Goal: Information Seeking & Learning: Learn about a topic

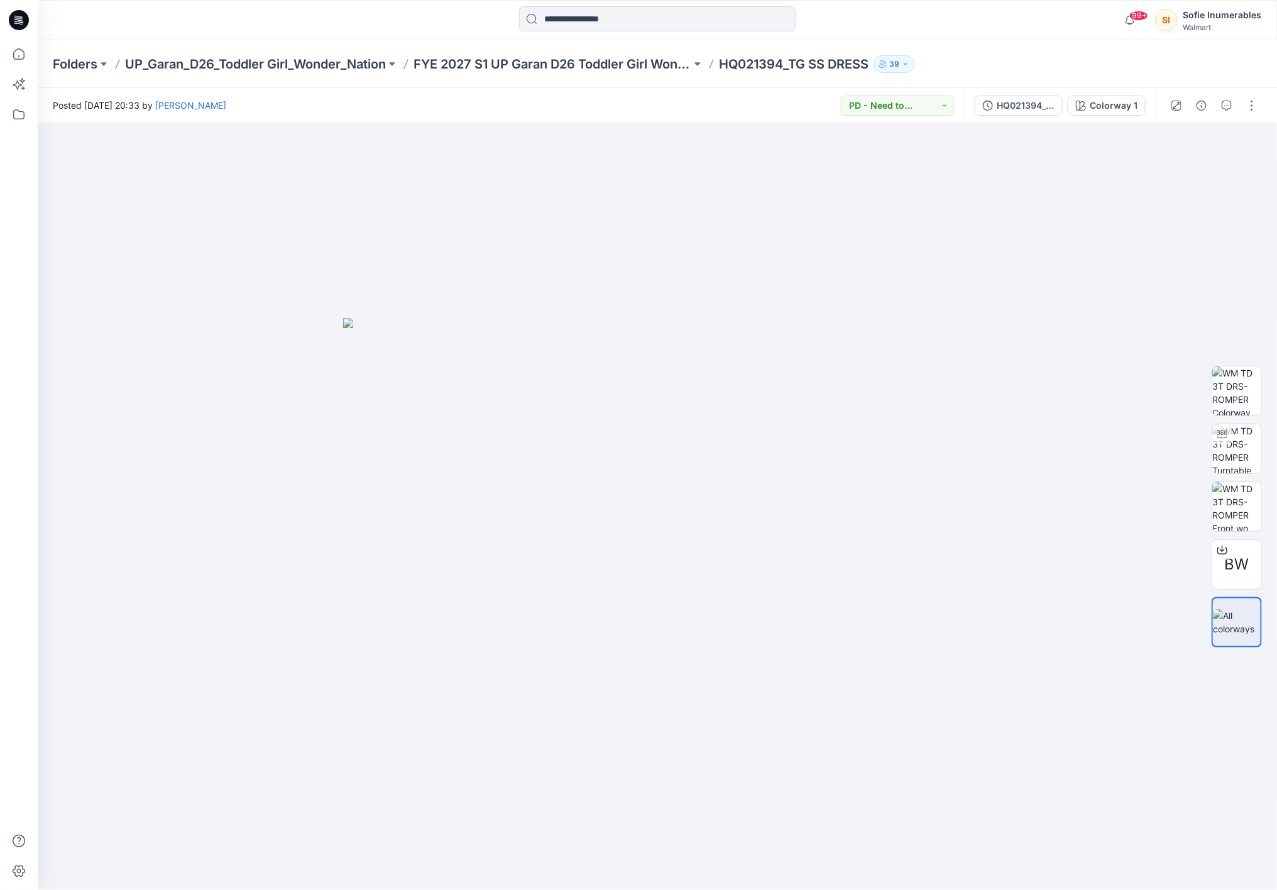
click at [681, 65] on p "FYE 2027 S1 UP Garan D26 Toddler Girl Wonder Nation" at bounding box center [553, 64] width 278 height 18
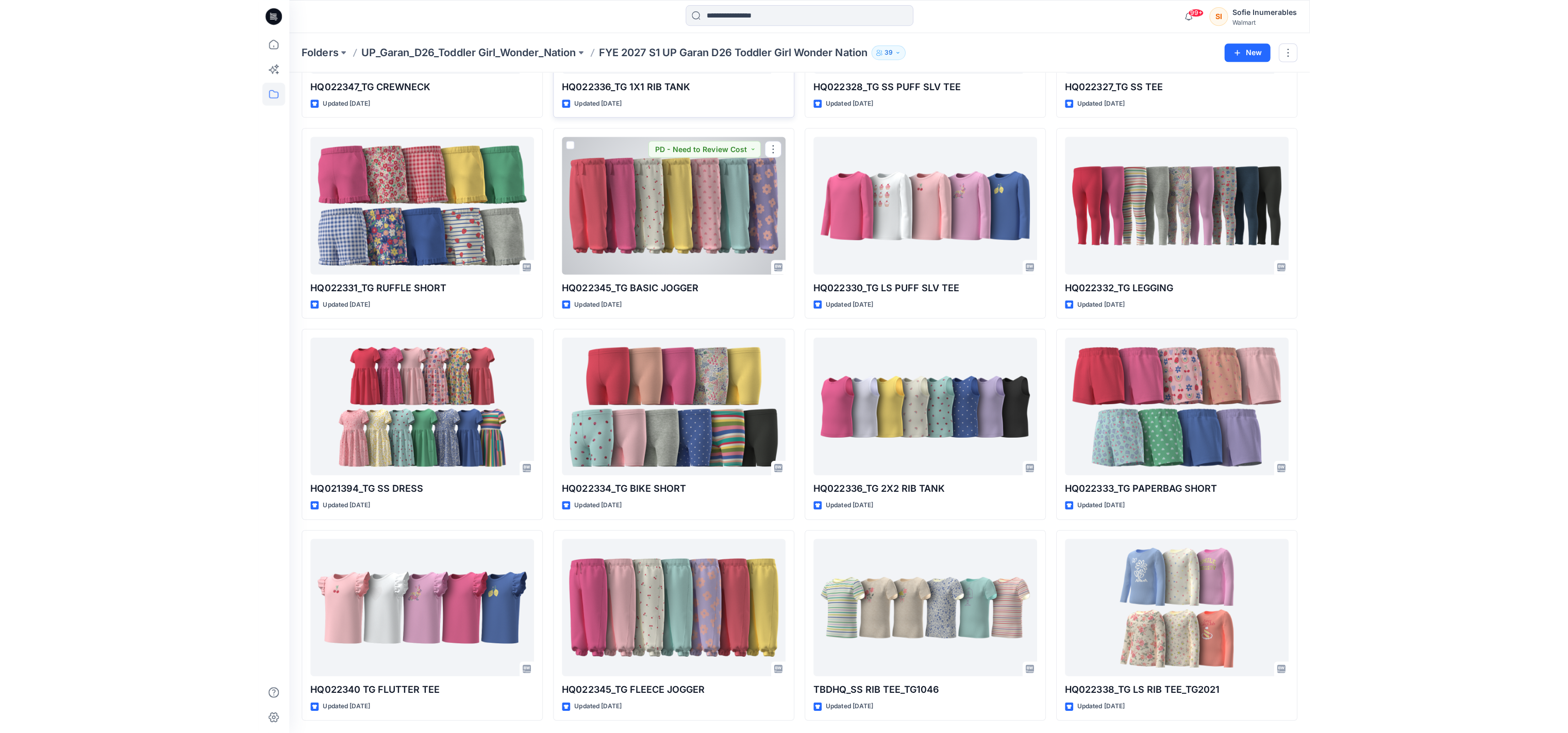
scroll to position [242, 0]
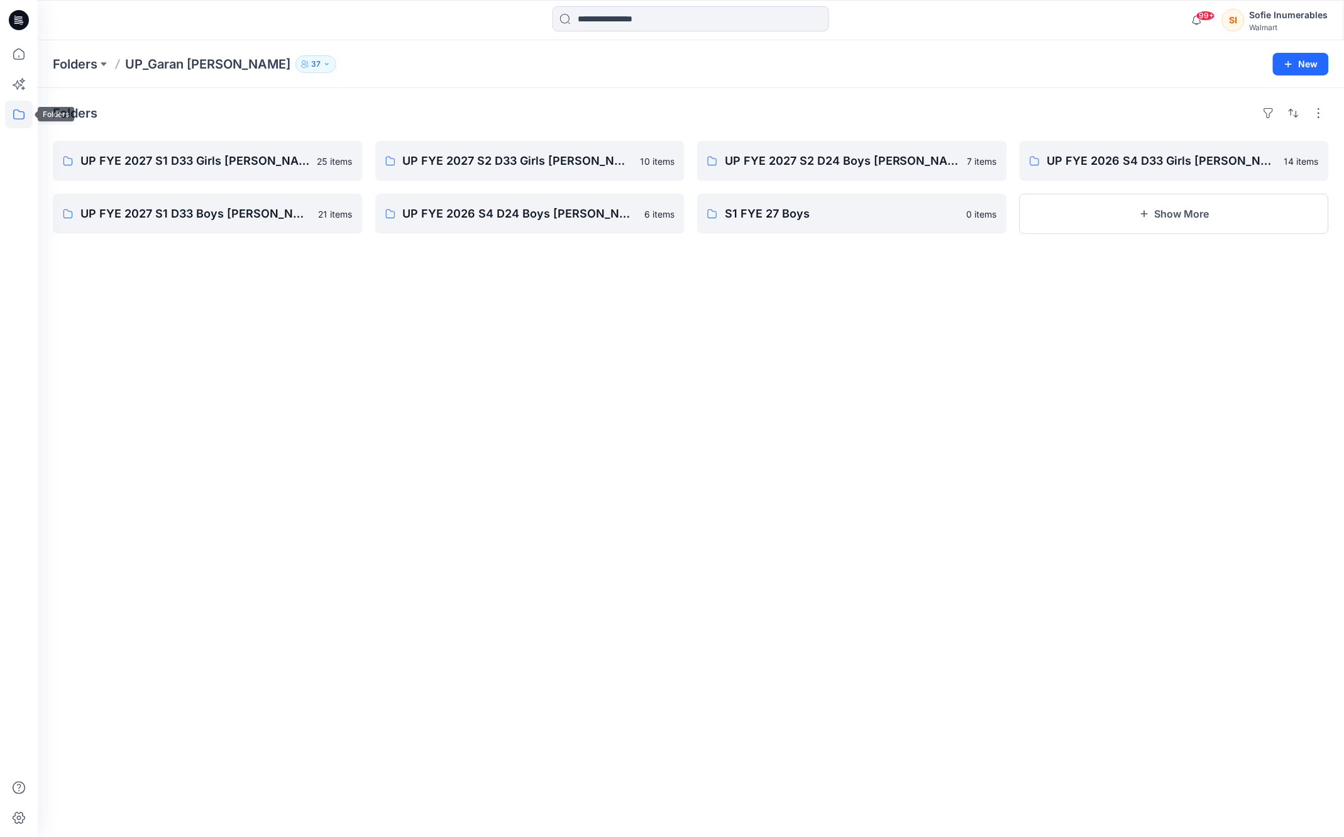
click at [18, 113] on icon at bounding box center [19, 115] width 28 height 28
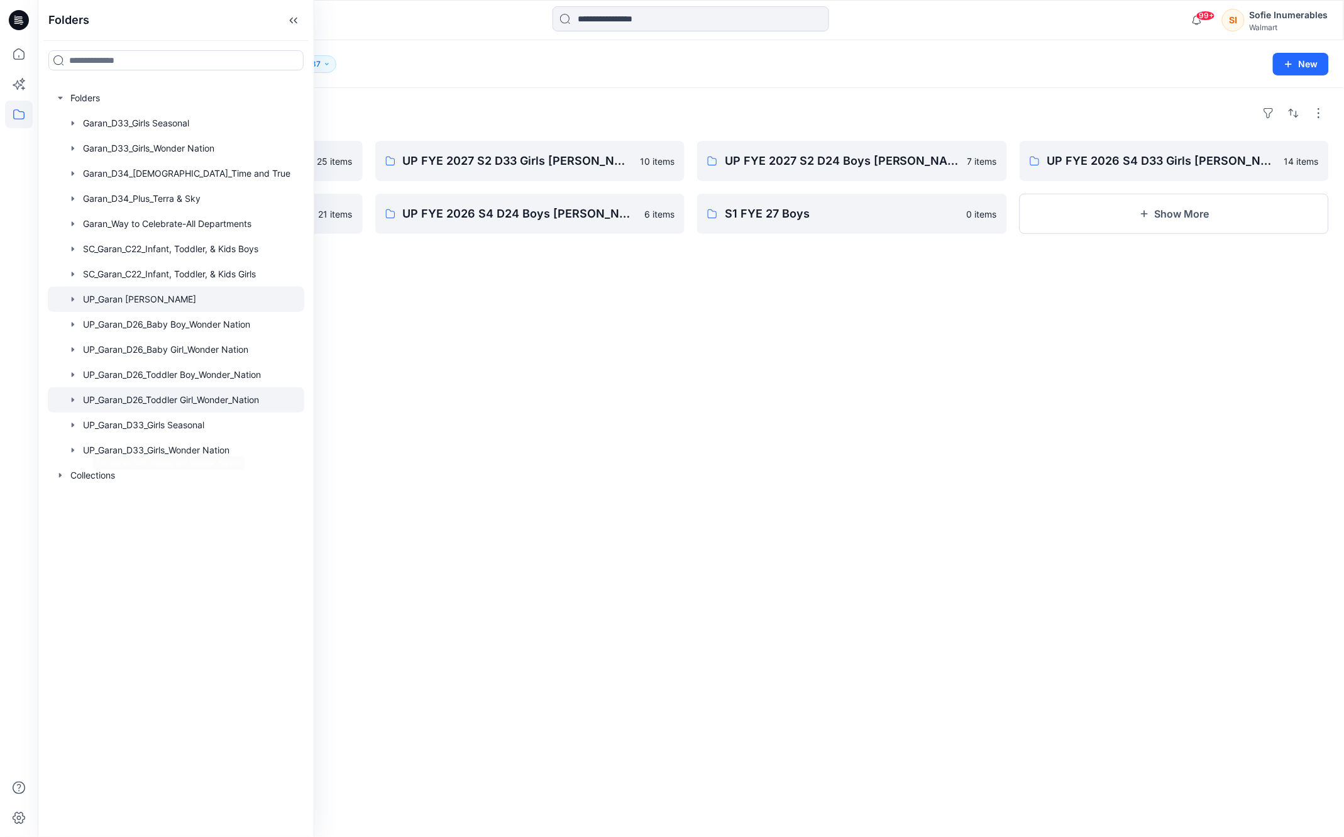
click at [145, 412] on div at bounding box center [176, 399] width 256 height 25
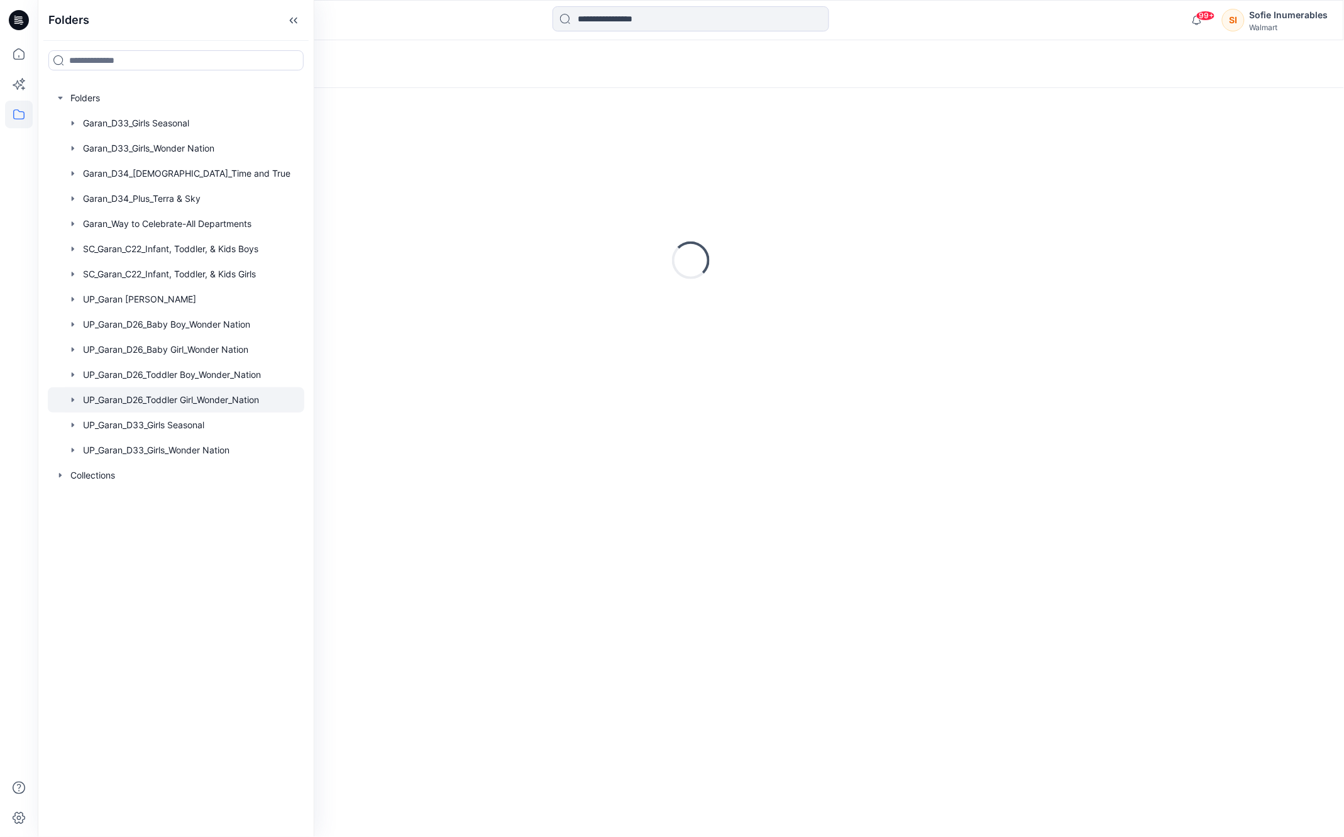
click at [74, 402] on icon "button" at bounding box center [73, 399] width 3 height 4
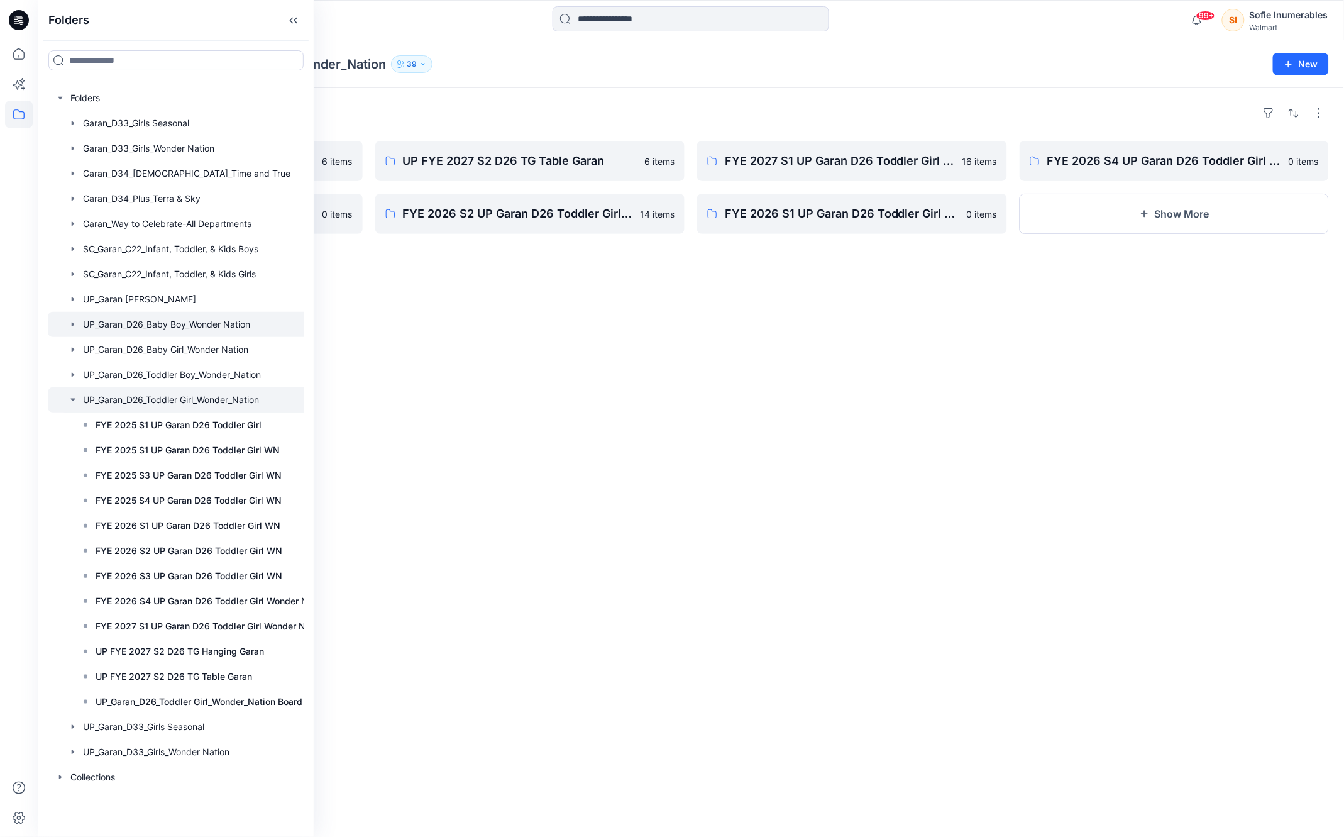
click at [74, 326] on icon "button" at bounding box center [73, 324] width 3 height 4
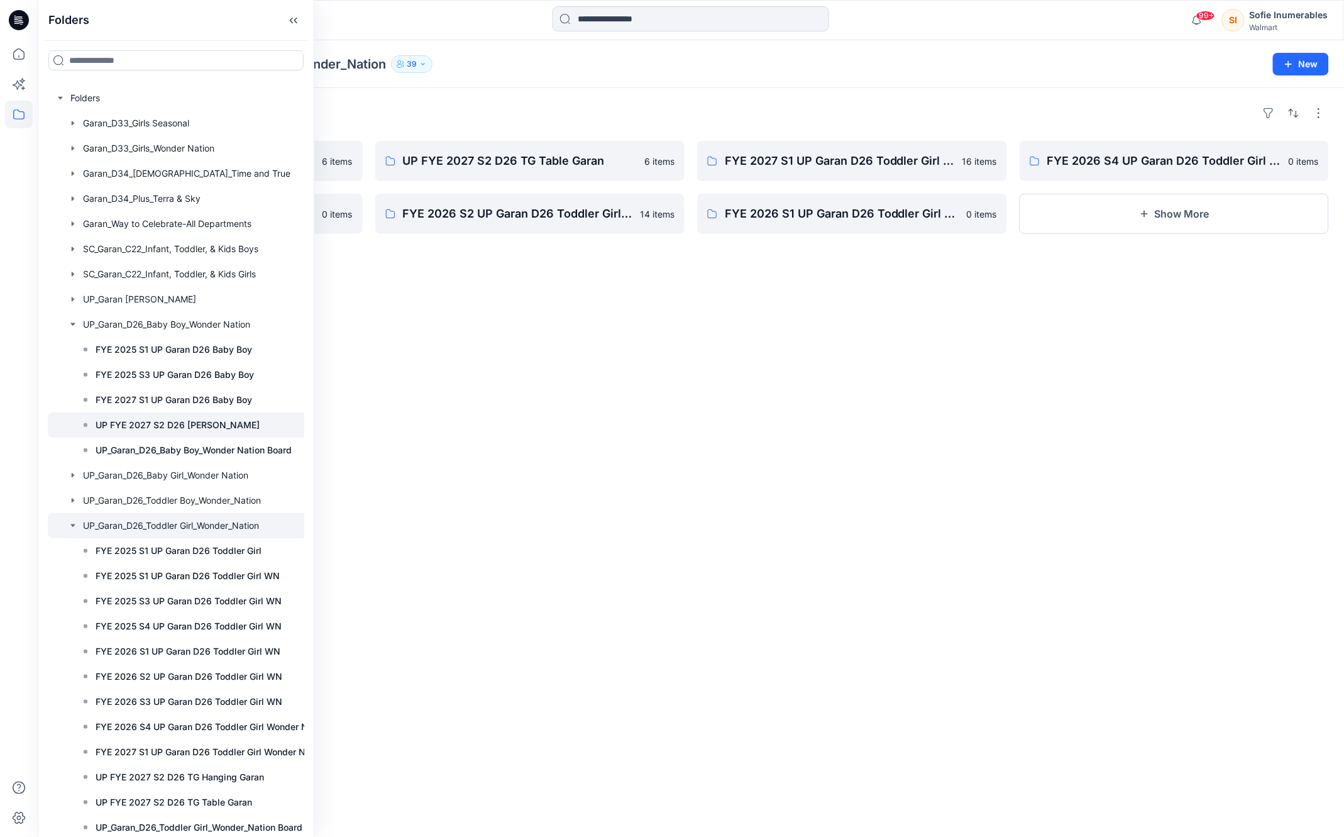
click at [149, 437] on div at bounding box center [192, 424] width 288 height 25
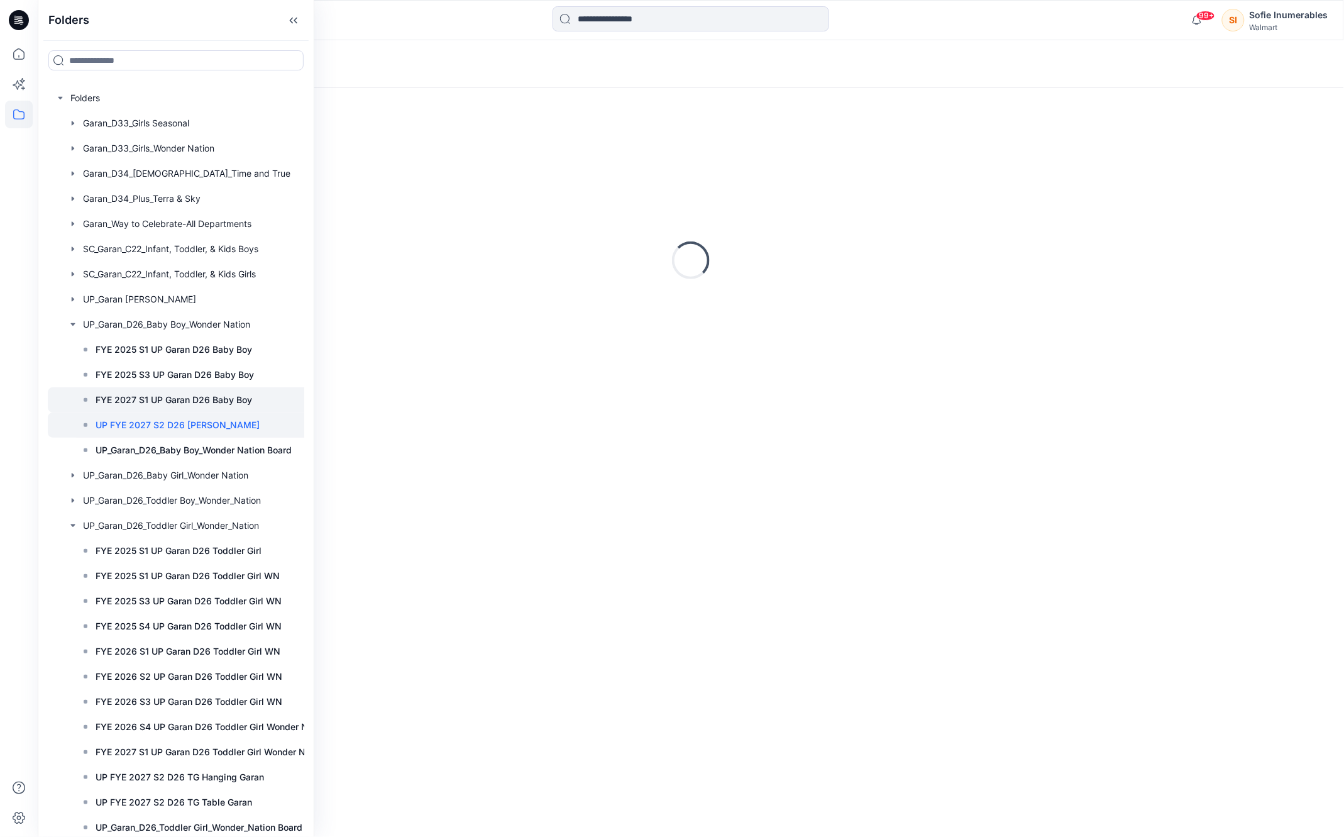
click at [141, 407] on p "FYE 2027 S1 UP Garan D26 Baby Boy" at bounding box center [174, 399] width 156 height 15
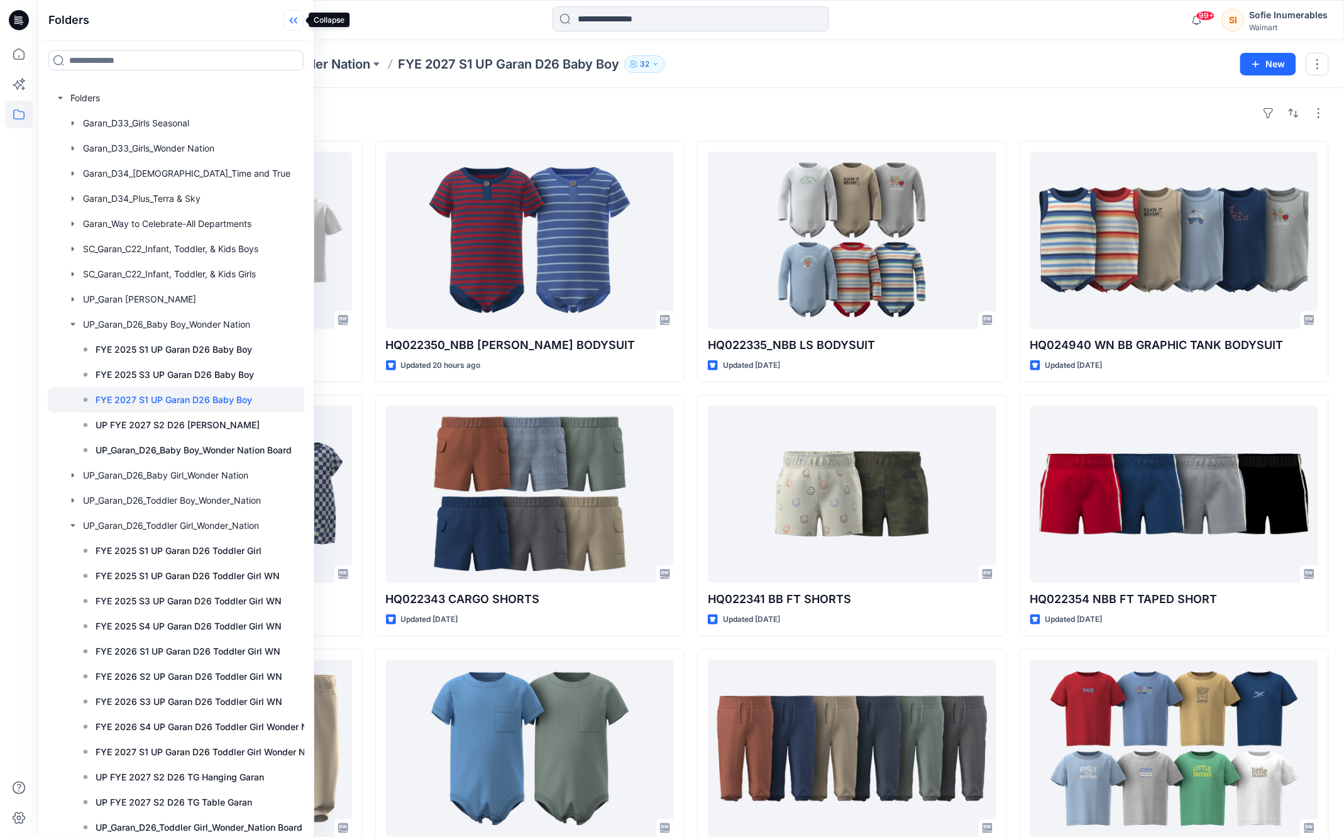
click at [291, 16] on icon at bounding box center [293, 20] width 20 height 21
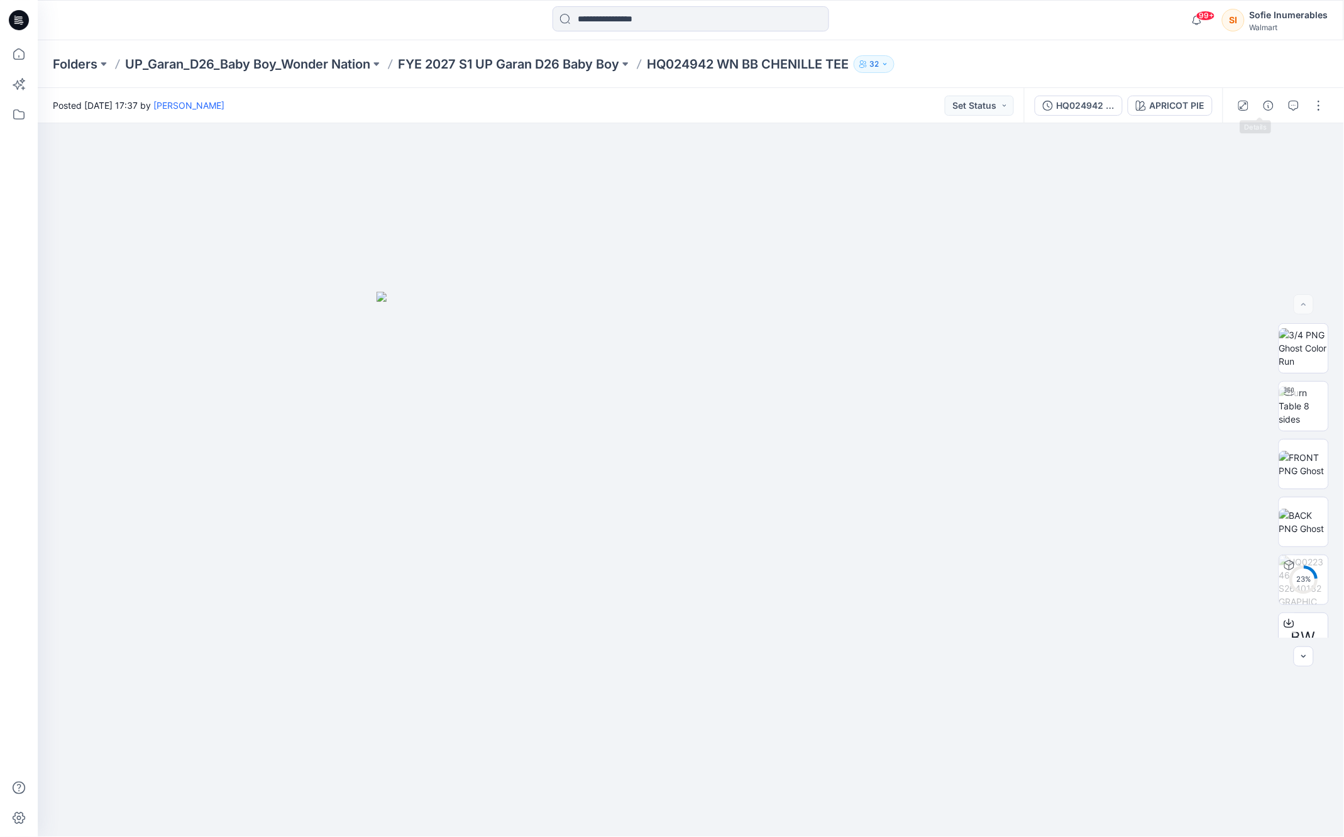
click at [1288, 105] on icon "button" at bounding box center [1293, 106] width 10 height 10
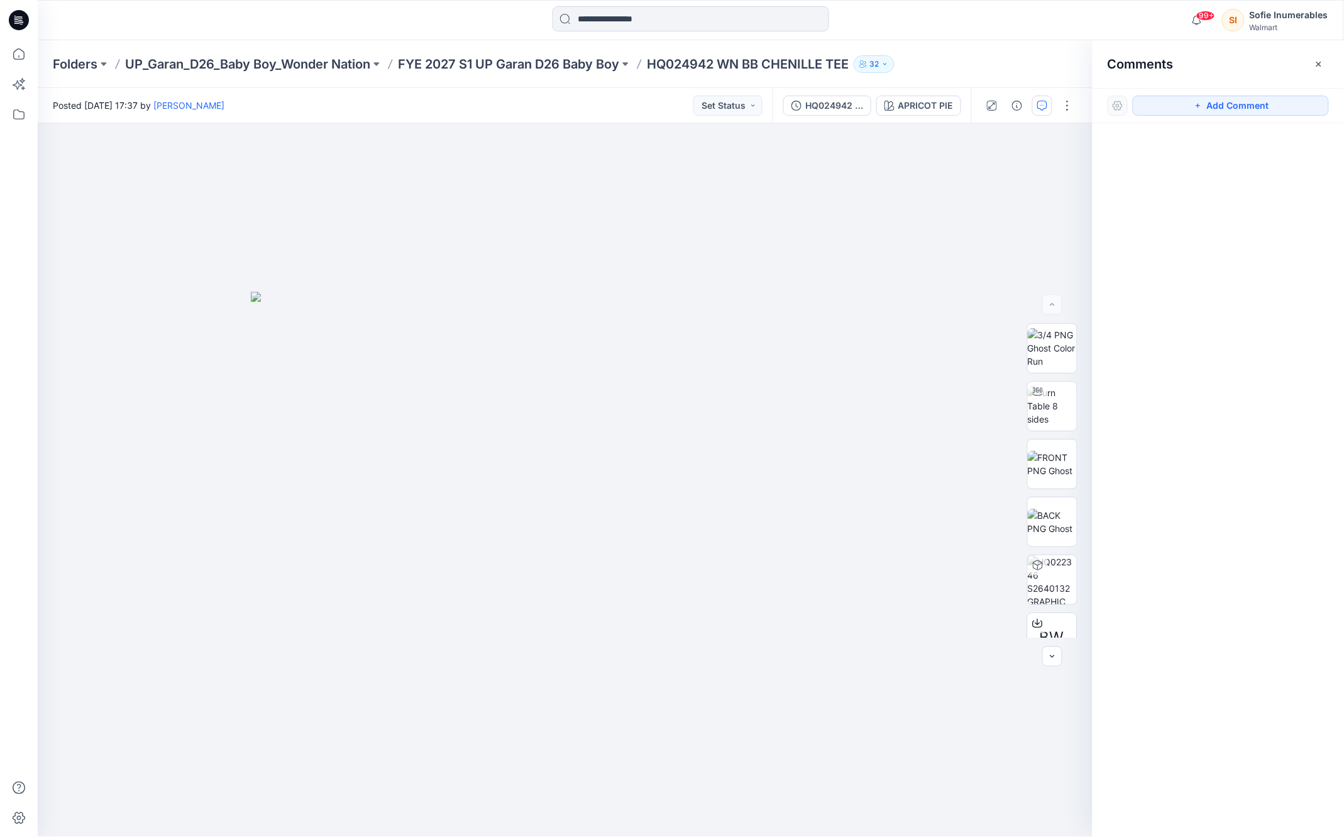
drag, startPoint x: 1322, startPoint y: 60, endPoint x: 1259, endPoint y: 85, distance: 67.7
click at [1321, 62] on icon "button" at bounding box center [1319, 64] width 10 height 10
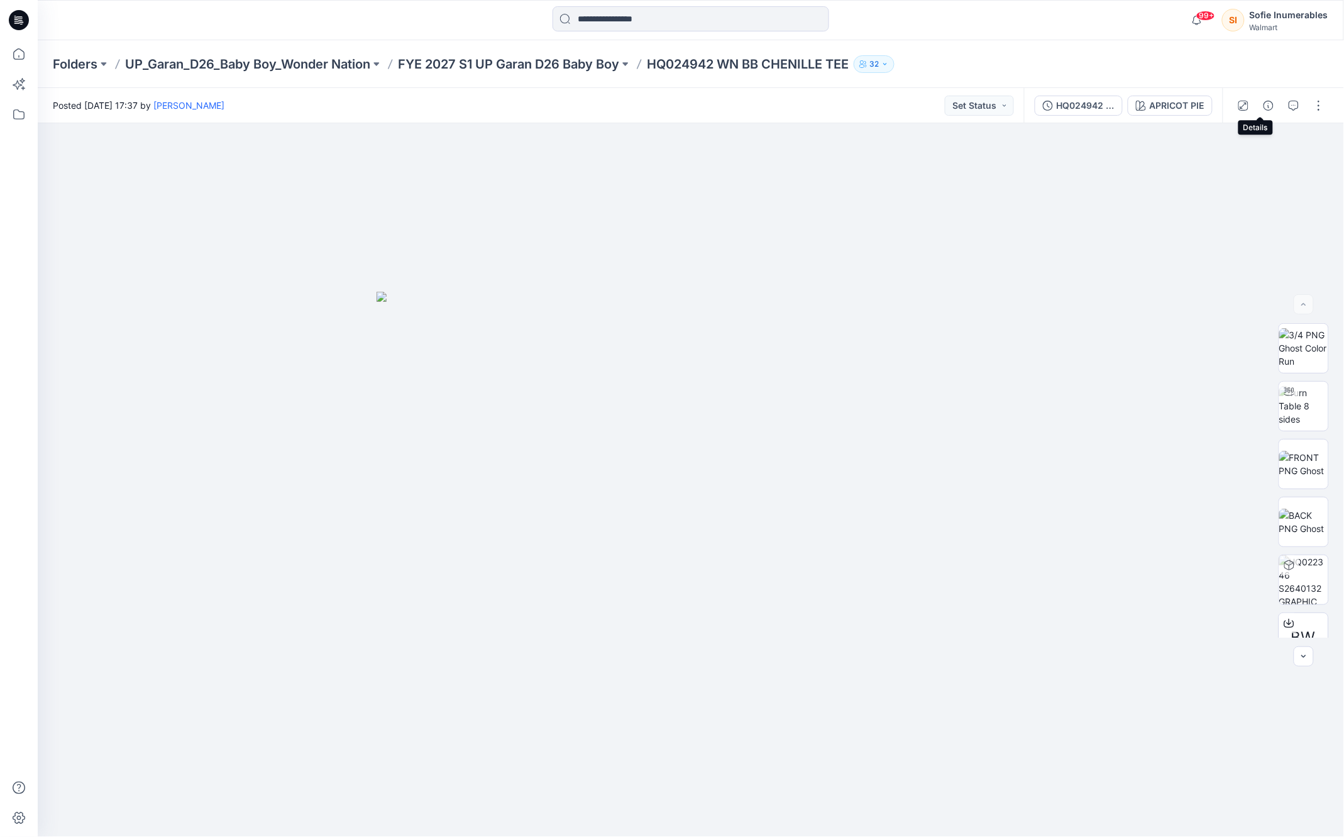
click at [1263, 104] on icon "button" at bounding box center [1268, 106] width 10 height 10
